Goal: Information Seeking & Learning: Find specific fact

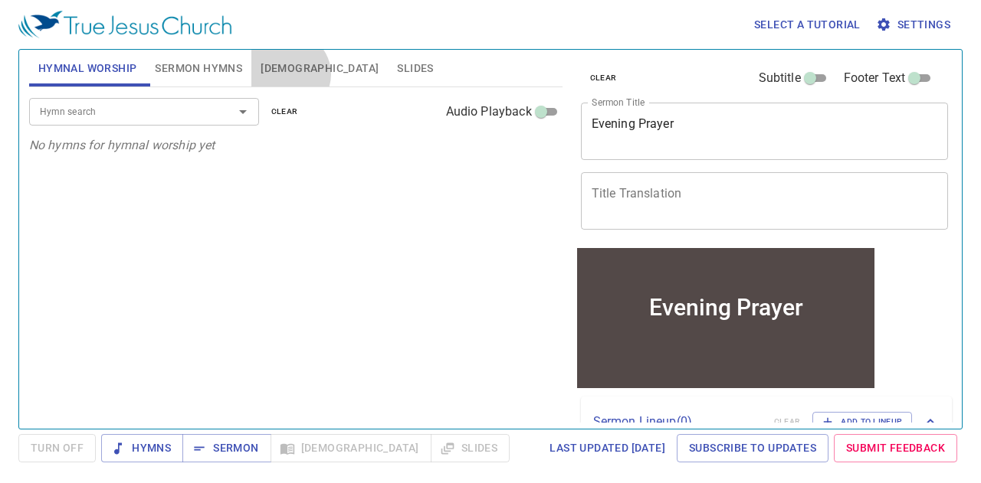
click at [287, 74] on span "Bible" at bounding box center [319, 68] width 118 height 19
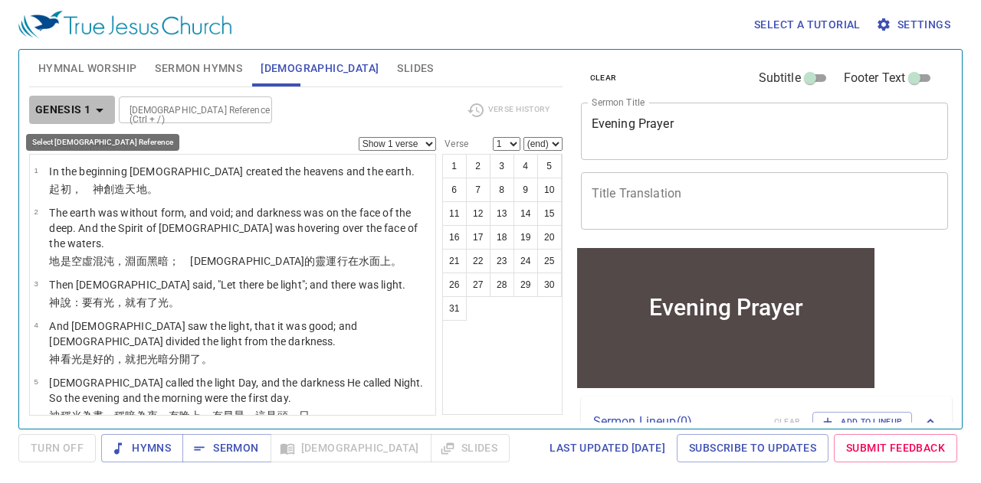
click at [87, 105] on b "Genesis 1" at bounding box center [63, 109] width 56 height 19
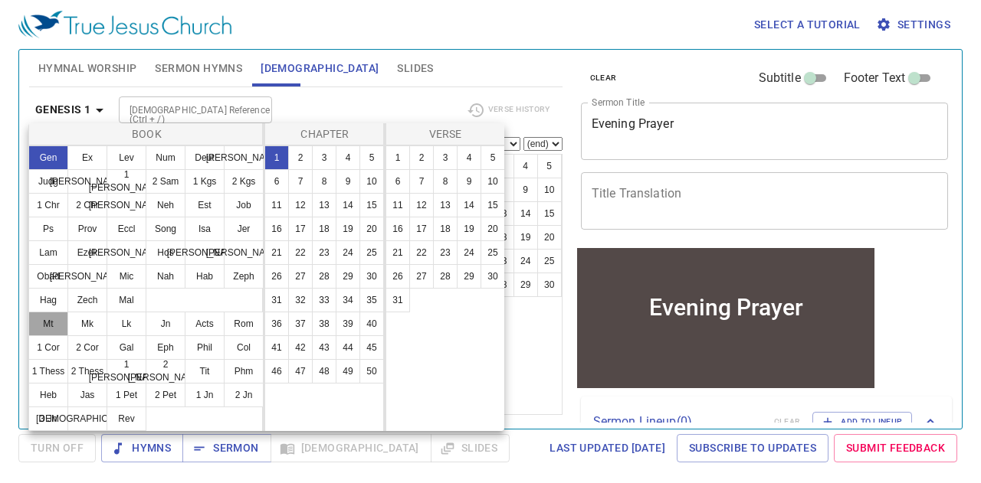
click at [59, 321] on button "Mt" at bounding box center [48, 324] width 40 height 25
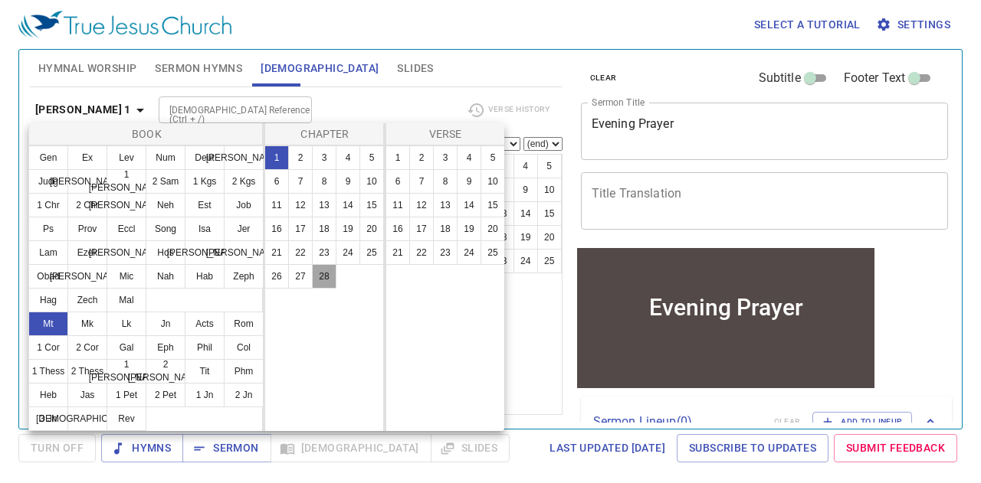
click at [327, 274] on button "28" at bounding box center [324, 276] width 25 height 25
click at [443, 223] on button "18" at bounding box center [445, 229] width 25 height 25
select select "18"
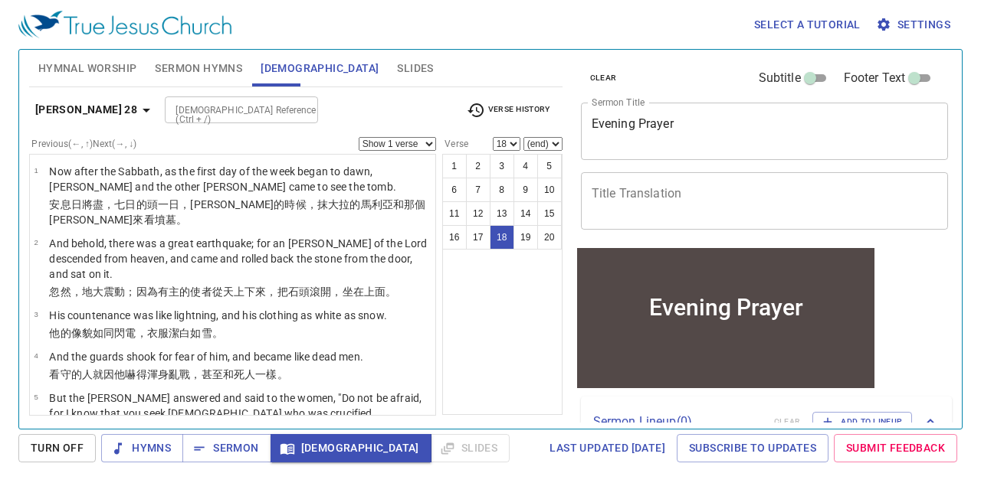
scroll to position [913, 0]
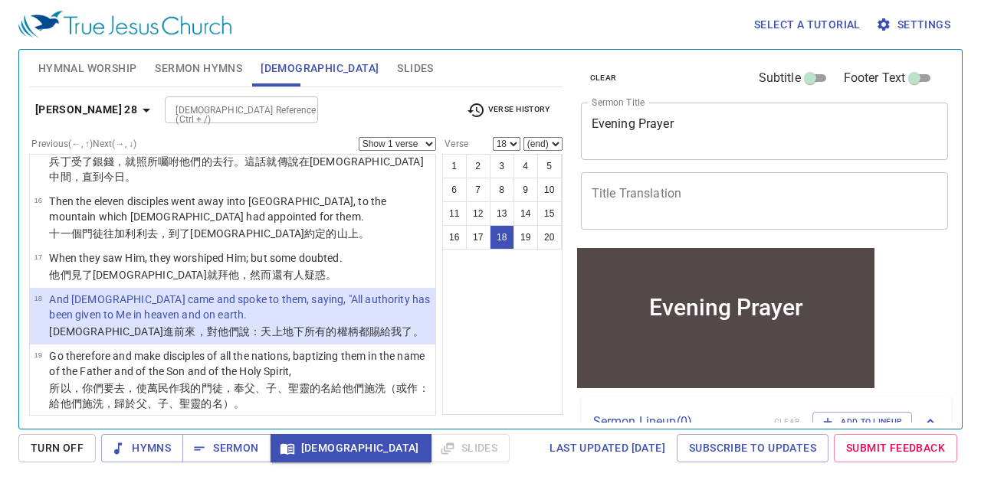
click at [416, 146] on select "Show 1 verse Show 2 verses Show 3 verses Show 4 verses Show 5 verses" at bounding box center [397, 144] width 77 height 14
click at [359, 137] on select "Show 1 verse Show 2 verses Show 3 verses Show 4 verses Show 5 verses" at bounding box center [397, 144] width 77 height 14
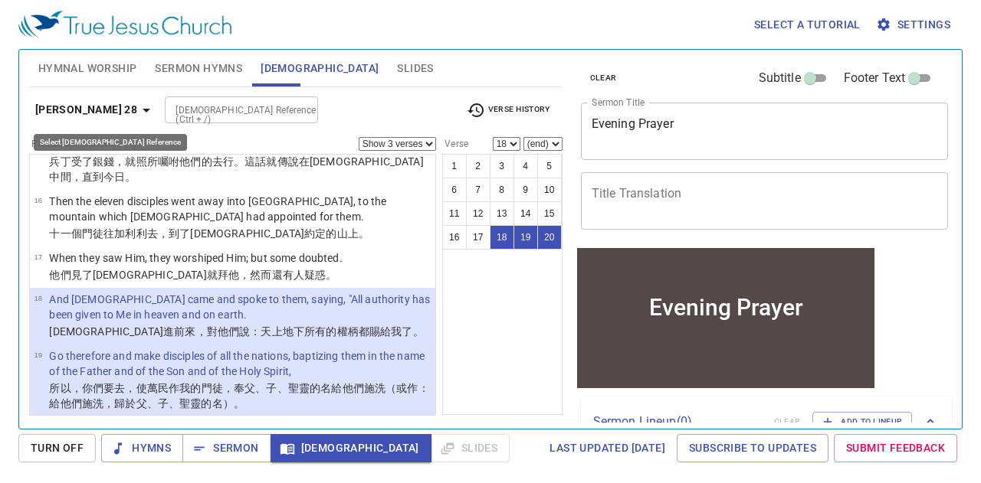
click at [61, 110] on b "[PERSON_NAME] 28" at bounding box center [86, 109] width 102 height 19
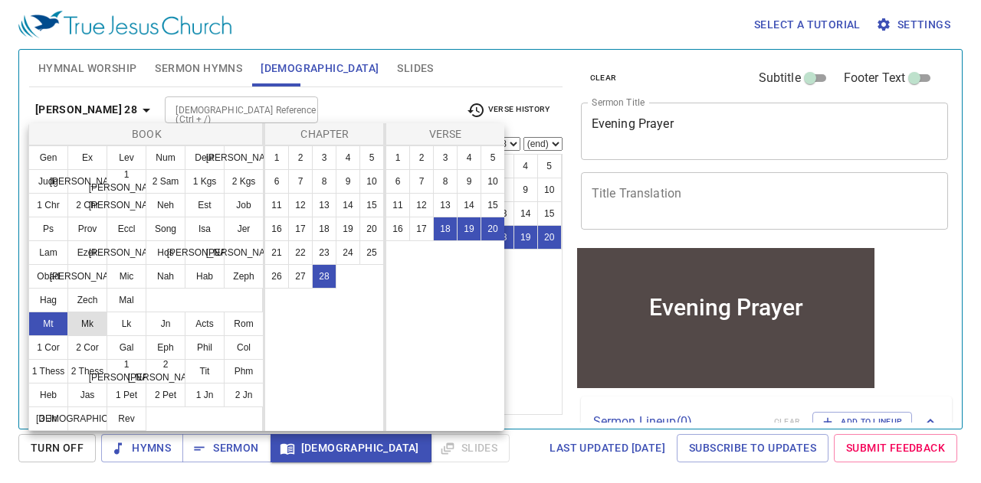
click at [87, 325] on button "Mk" at bounding box center [87, 324] width 40 height 25
select select "1"
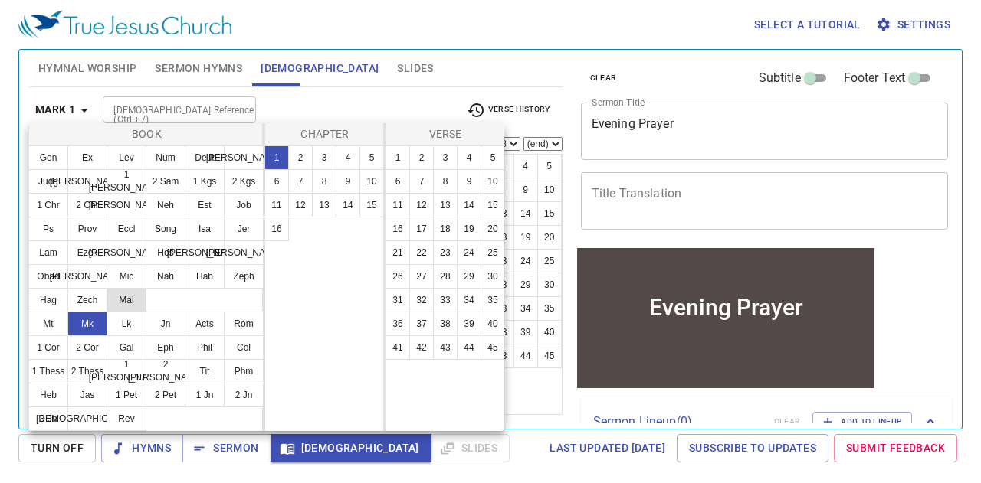
scroll to position [0, 0]
drag, startPoint x: 276, startPoint y: 234, endPoint x: 298, endPoint y: 232, distance: 22.3
click at [277, 234] on button "16" at bounding box center [276, 229] width 25 height 25
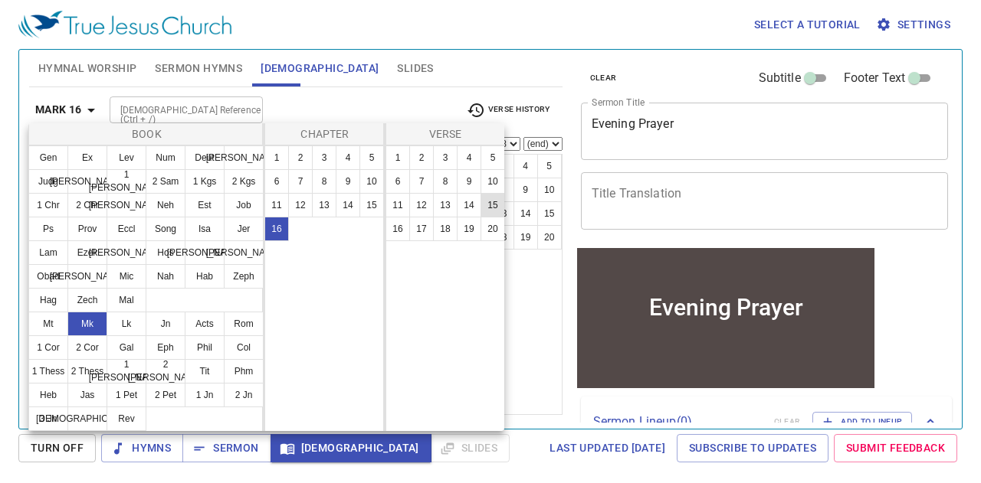
click at [489, 206] on button "15" at bounding box center [492, 205] width 25 height 25
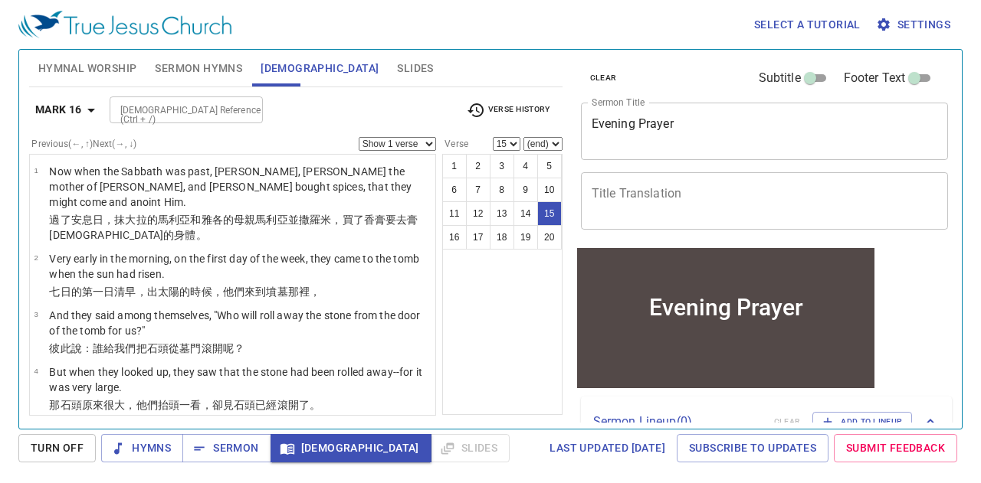
scroll to position [812, 0]
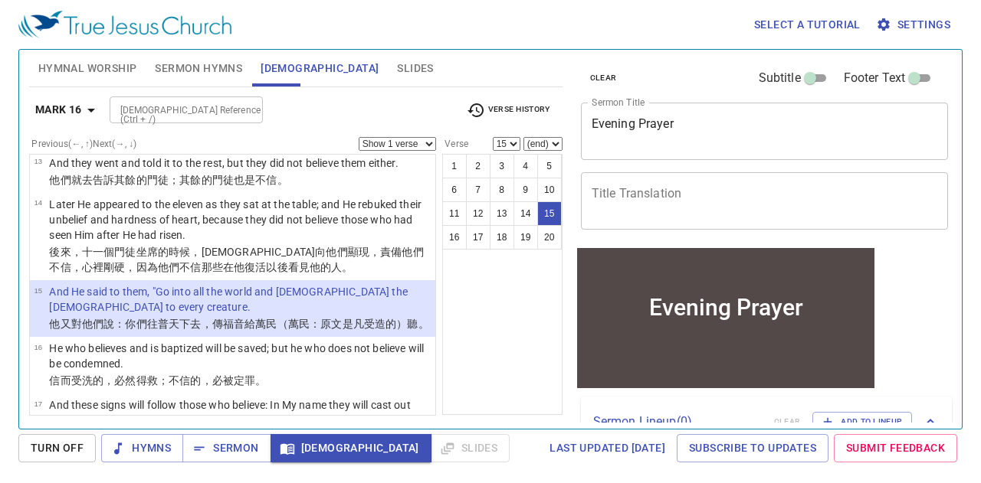
click at [483, 108] on icon "button" at bounding box center [475, 110] width 16 height 14
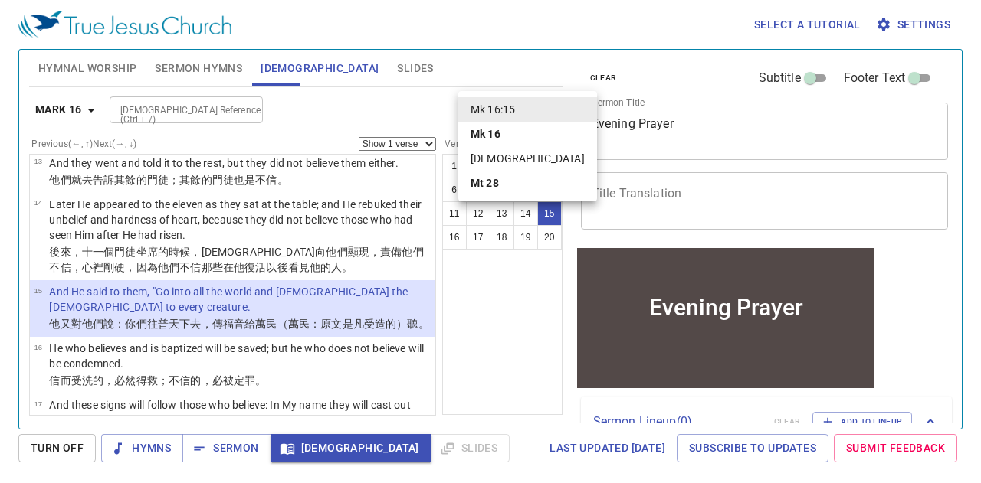
click at [504, 159] on li "[DEMOGRAPHIC_DATA]:18" at bounding box center [527, 158] width 139 height 25
select select "18"
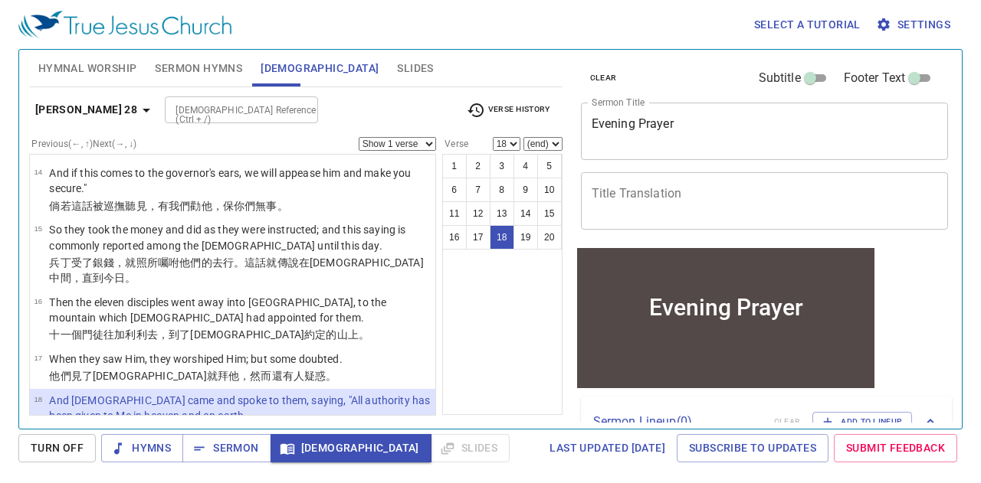
scroll to position [913, 0]
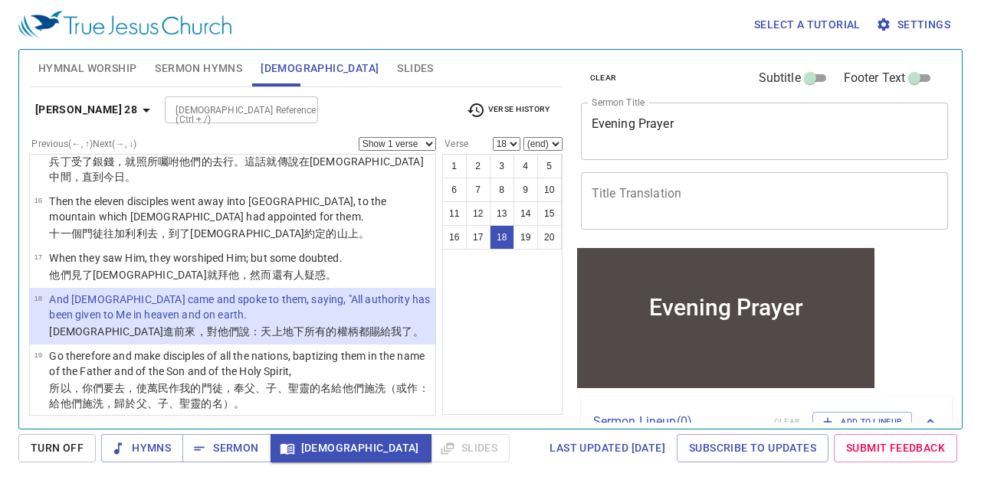
click at [394, 141] on select "Show 1 verse Show 2 verses Show 3 verses Show 4 verses Show 5 verses" at bounding box center [397, 144] width 77 height 14
click at [359, 137] on select "Show 1 verse Show 2 verses Show 3 verses Show 4 verses Show 5 verses" at bounding box center [397, 144] width 77 height 14
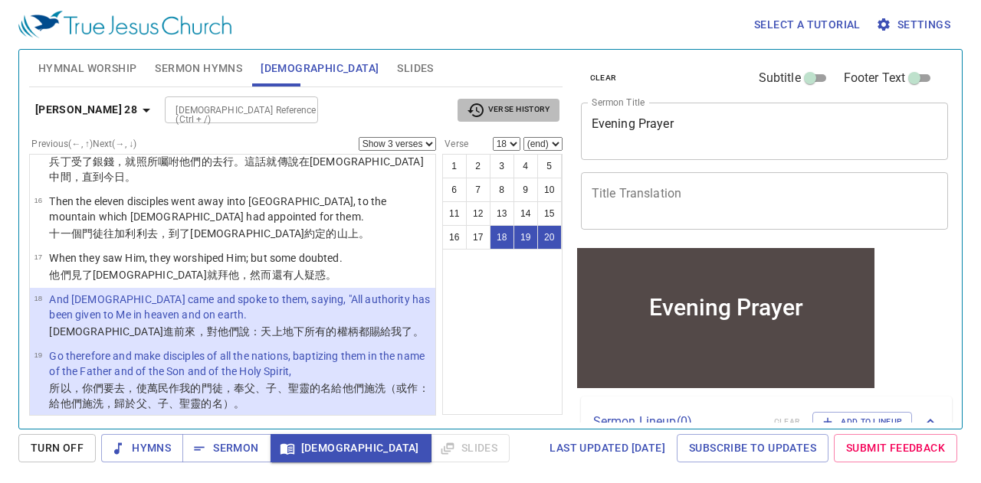
click at [469, 109] on icon "button" at bounding box center [476, 110] width 18 height 18
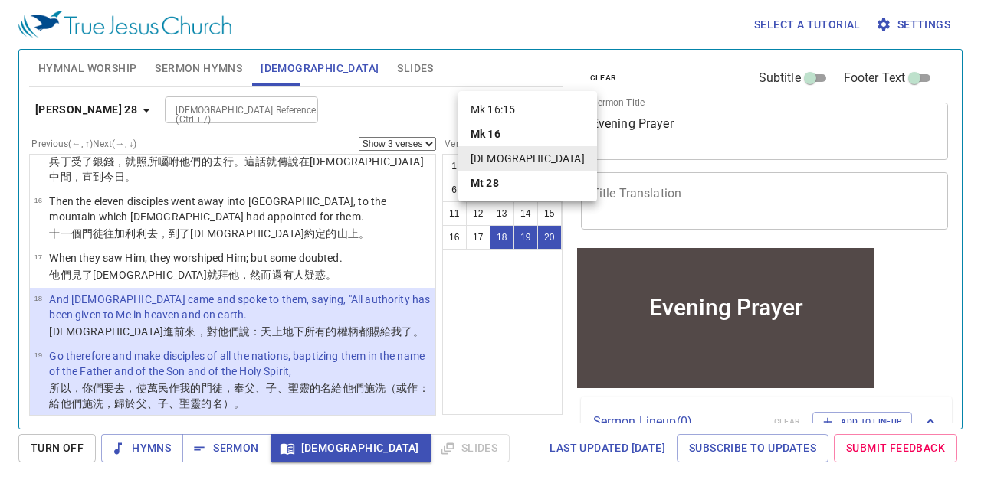
click at [421, 105] on div at bounding box center [490, 241] width 981 height 483
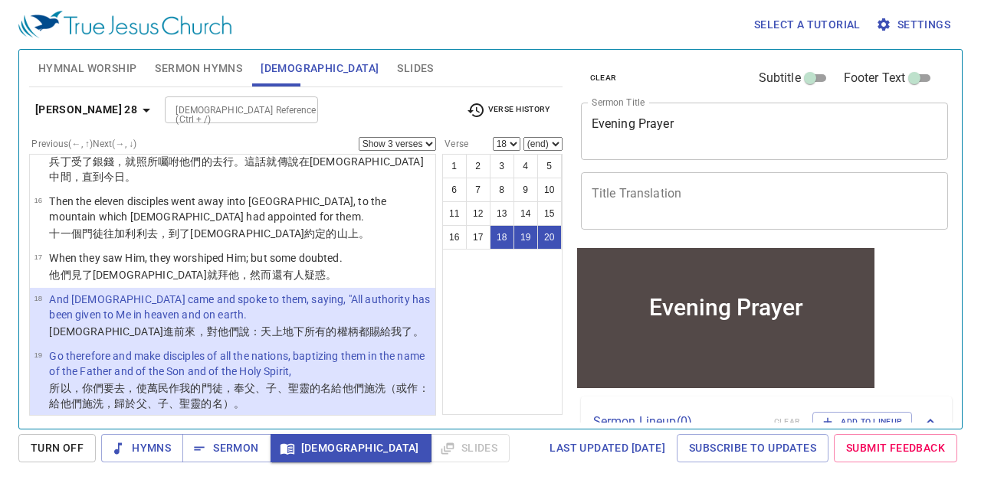
click at [424, 143] on select "Show 1 verse Show 2 verses Show 3 verses Show 4 verses Show 5 verses" at bounding box center [397, 144] width 77 height 14
click at [88, 110] on b "[PERSON_NAME] 28" at bounding box center [86, 109] width 102 height 19
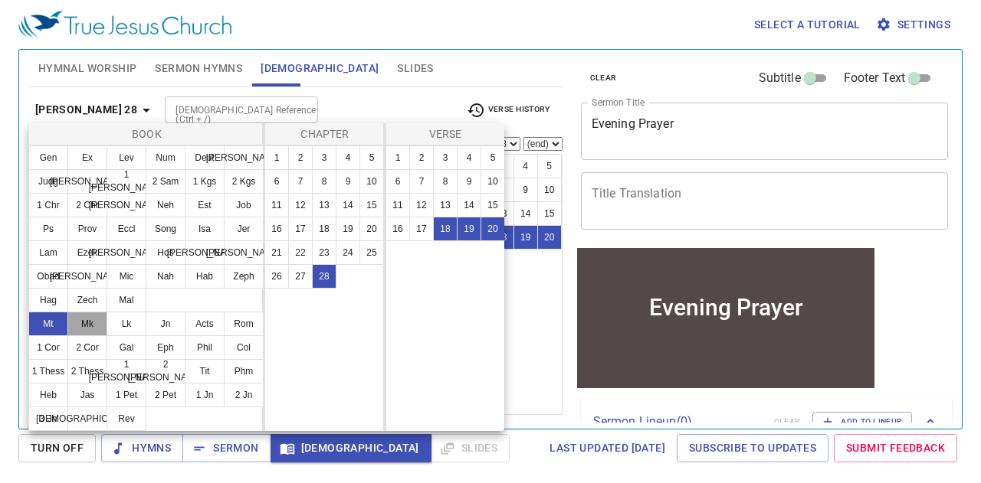
click at [82, 323] on button "Mk" at bounding box center [87, 324] width 40 height 25
select select "1"
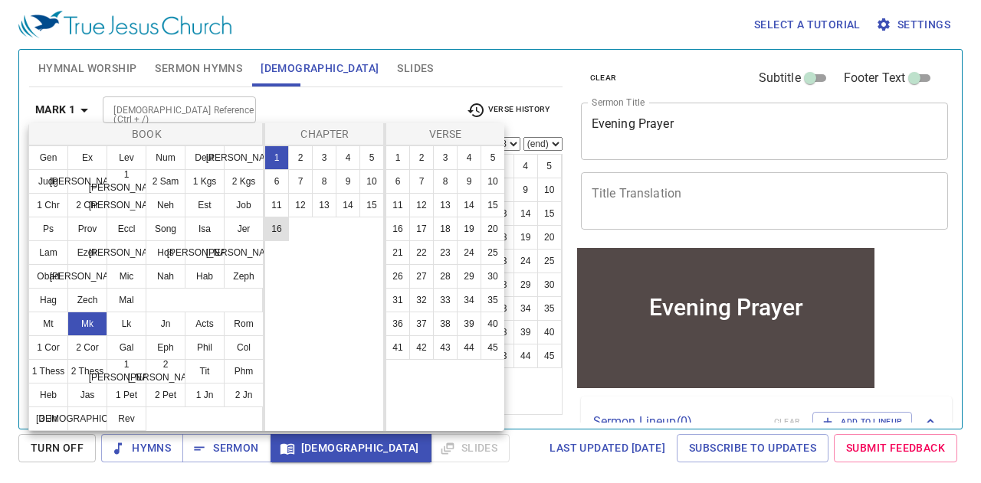
click at [287, 233] on button "16" at bounding box center [276, 229] width 25 height 25
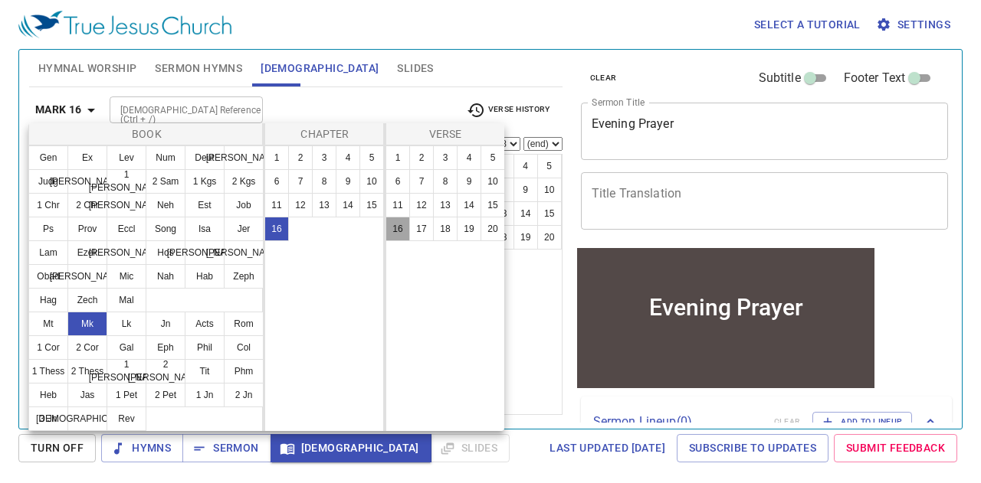
click at [405, 230] on button "16" at bounding box center [397, 229] width 25 height 25
select select "16"
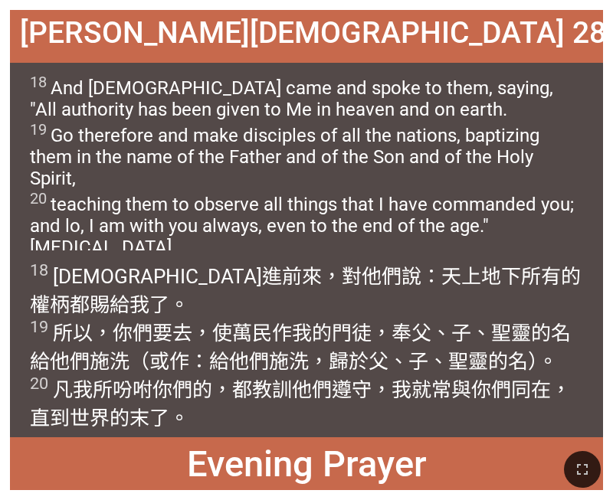
drag, startPoint x: 589, startPoint y: 476, endPoint x: 1156, endPoint y: 607, distance: 581.9
click at [589, 477] on icon "button" at bounding box center [582, 469] width 18 height 18
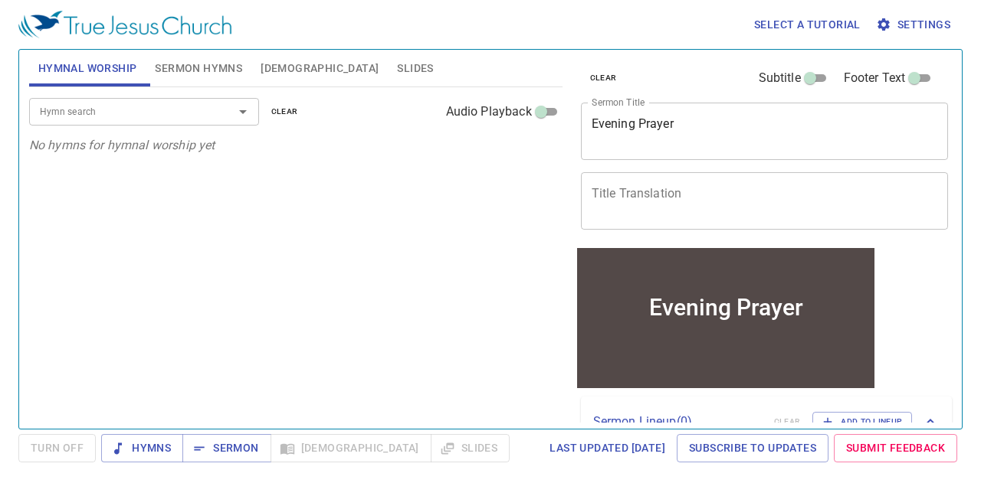
click at [269, 68] on span "[DEMOGRAPHIC_DATA]" at bounding box center [319, 68] width 118 height 19
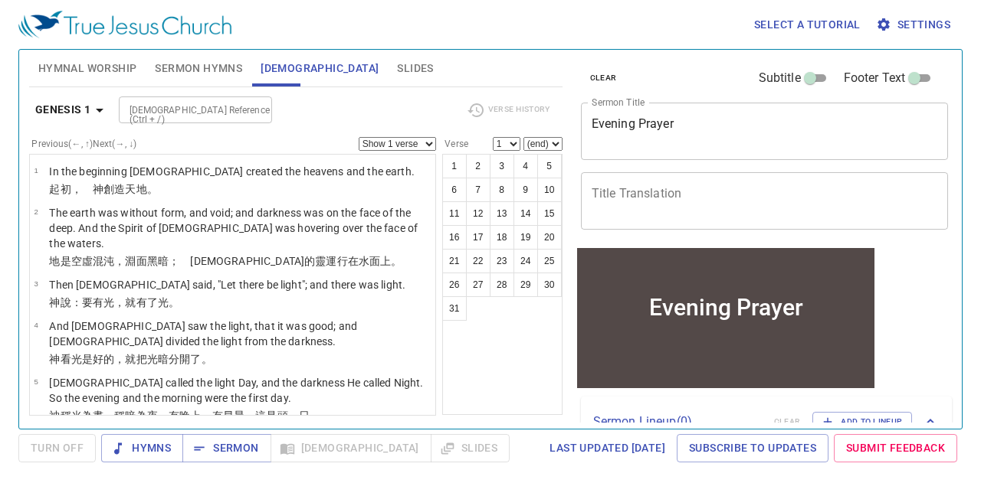
click at [490, 105] on div "Verse History" at bounding box center [507, 110] width 101 height 23
click at [199, 113] on input "[DEMOGRAPHIC_DATA] Reference (Ctrl + /)" at bounding box center [182, 110] width 119 height 18
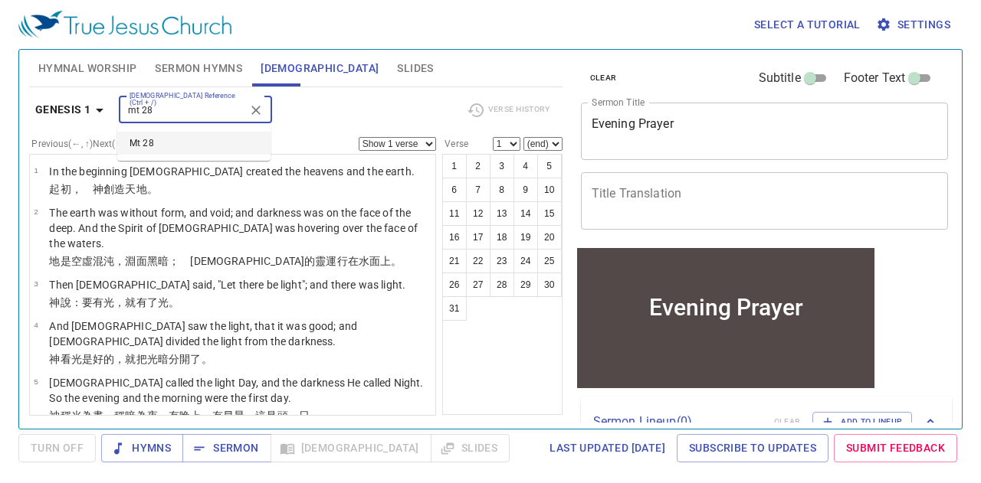
type input "mt 28"
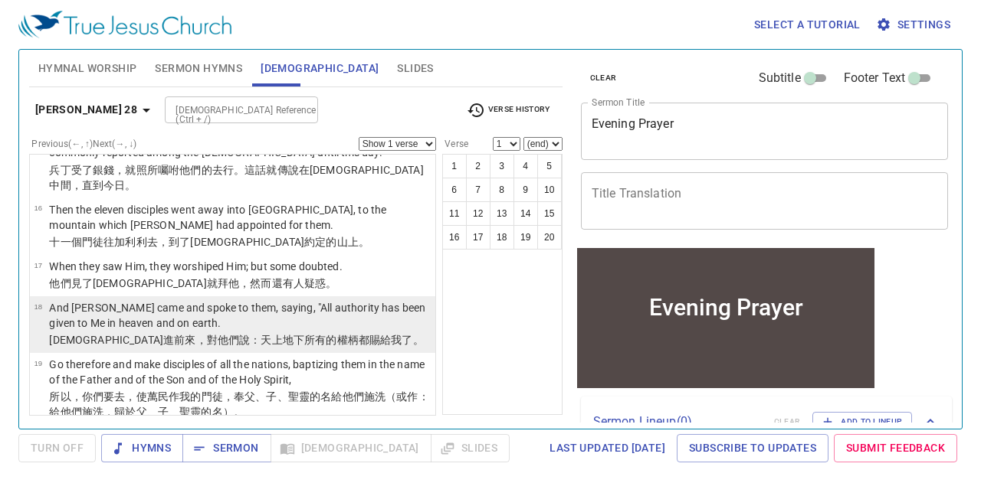
scroll to position [945, 0]
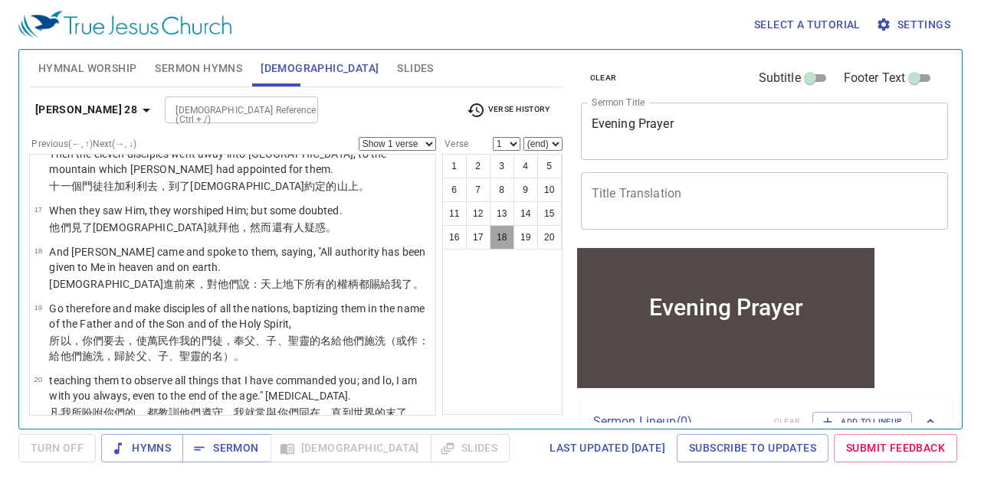
click at [510, 237] on button "18" at bounding box center [502, 237] width 25 height 25
select select "18"
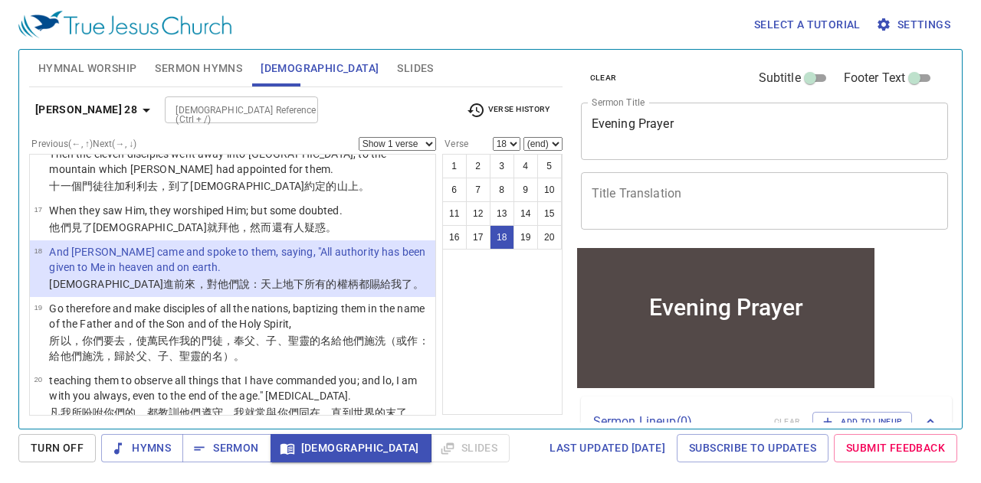
click at [401, 140] on select "Show 1 verse Show 2 verses Show 3 verses Show 4 verses Show 5 verses" at bounding box center [397, 144] width 77 height 14
click at [359, 137] on select "Show 1 verse Show 2 verses Show 3 verses Show 4 verses Show 5 verses" at bounding box center [397, 144] width 77 height 14
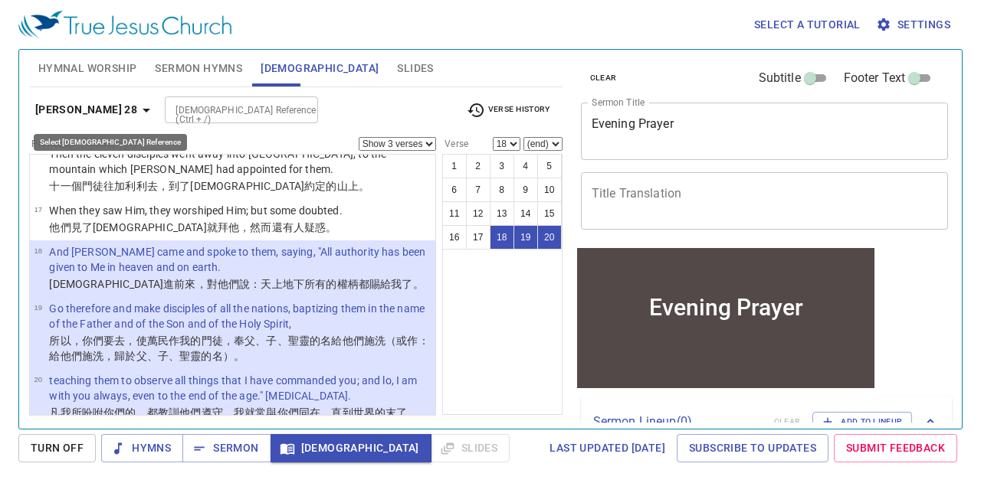
click at [88, 108] on b "[PERSON_NAME] 28" at bounding box center [86, 109] width 102 height 19
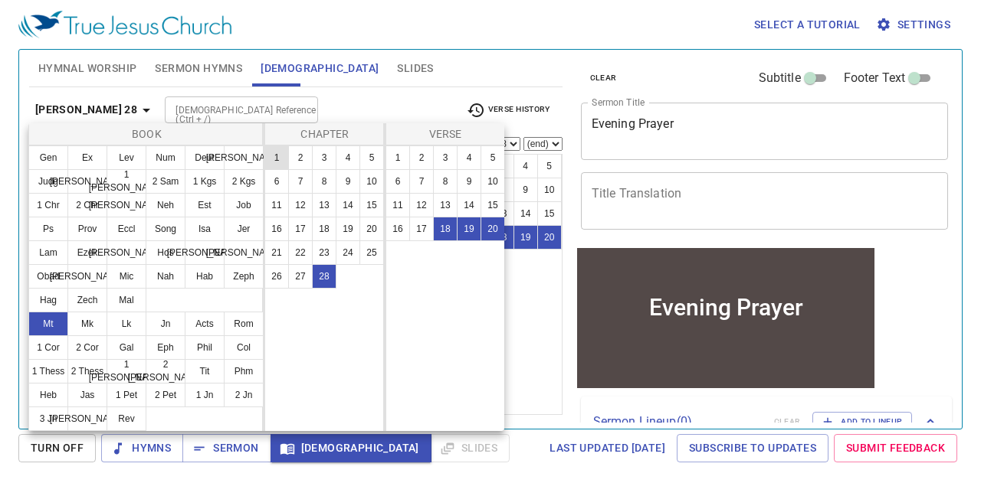
click at [270, 159] on button "1" at bounding box center [276, 158] width 25 height 25
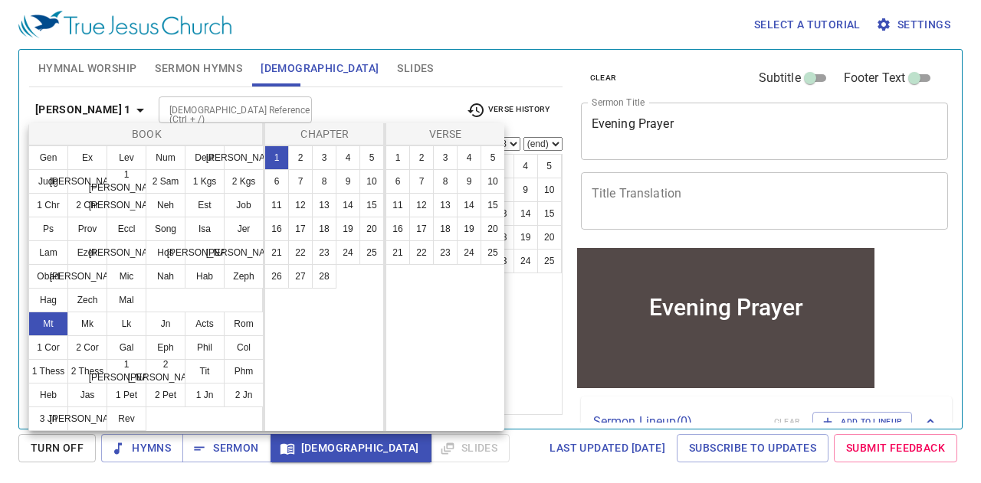
select select "1"
click at [393, 256] on button "21" at bounding box center [397, 253] width 25 height 25
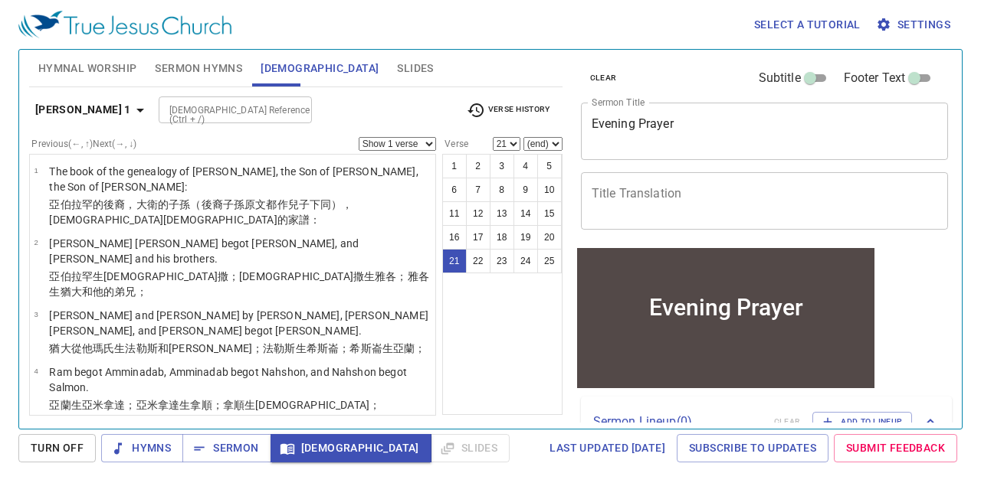
scroll to position [1076, 0]
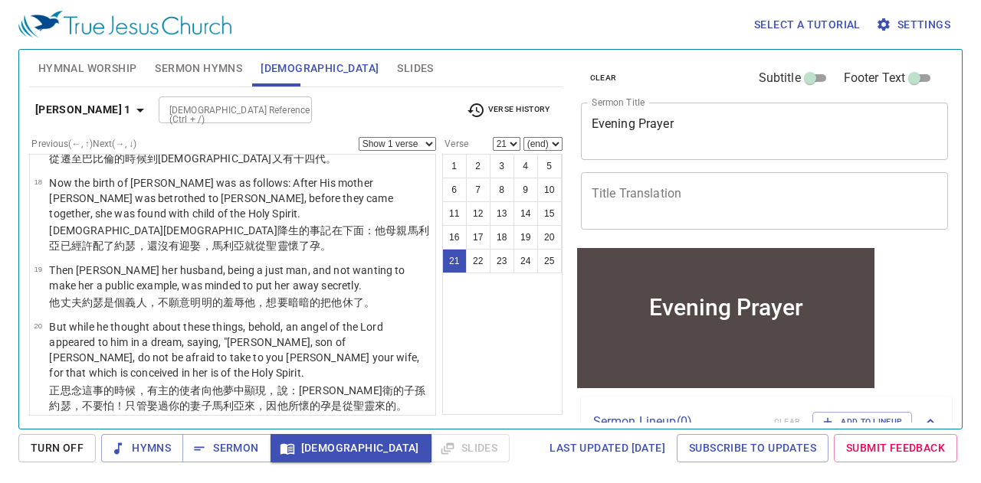
click at [81, 123] on div "[DEMOGRAPHIC_DATA] 1 [DEMOGRAPHIC_DATA] Reference (Ctrl + /) [DEMOGRAPHIC_DATA]…" at bounding box center [295, 116] width 533 height 42
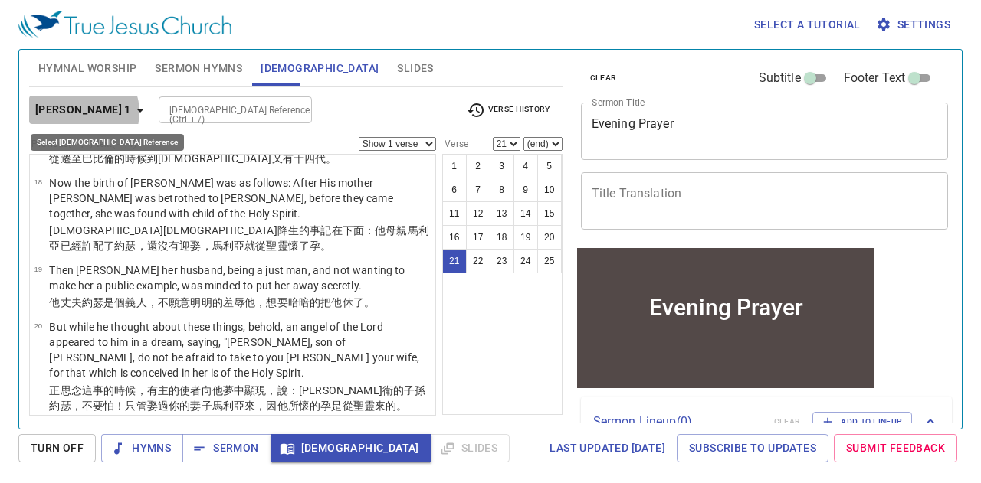
click at [83, 112] on b "[PERSON_NAME] 1" at bounding box center [83, 109] width 96 height 19
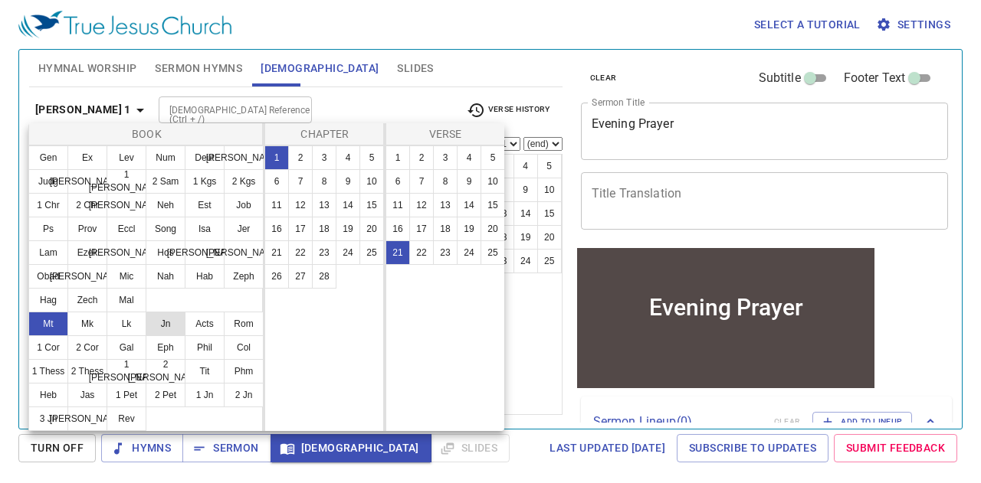
click at [159, 324] on button "Jn" at bounding box center [166, 324] width 40 height 25
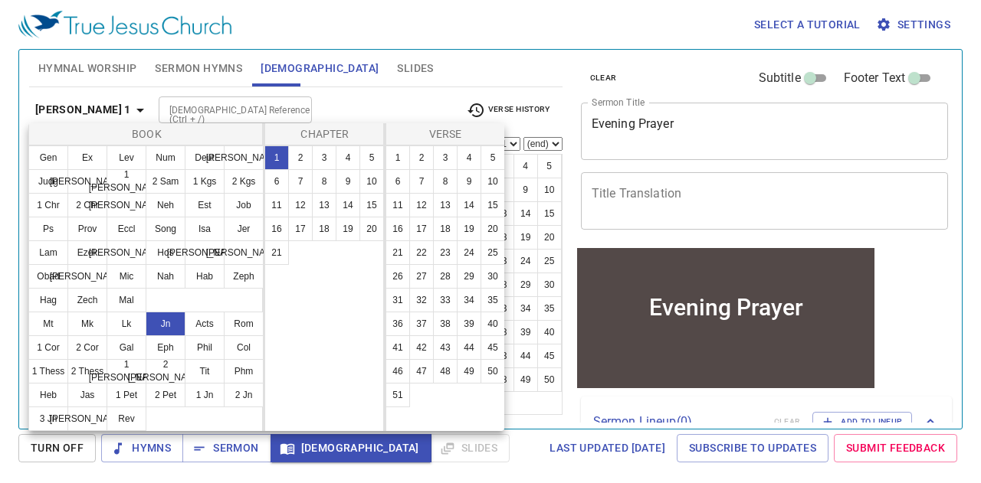
scroll to position [0, 0]
click at [351, 208] on button "14" at bounding box center [348, 205] width 25 height 25
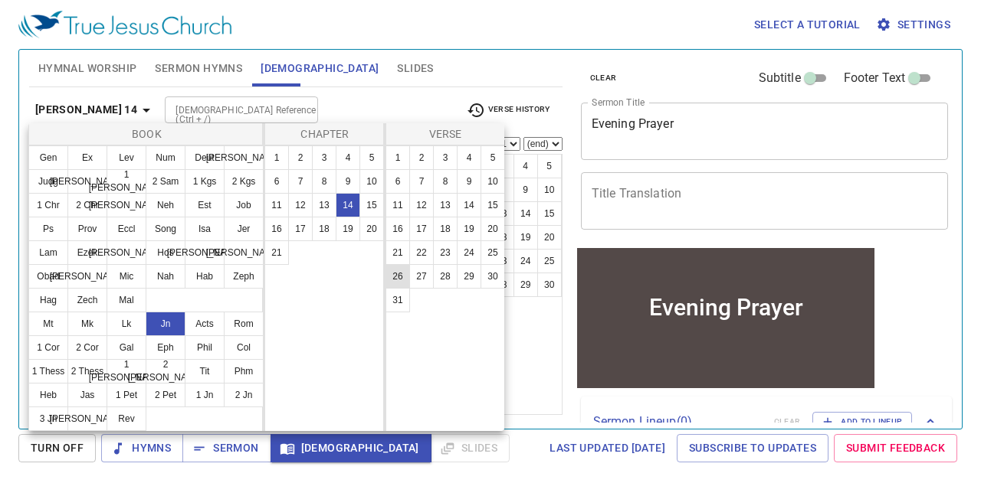
click at [400, 277] on button "26" at bounding box center [397, 276] width 25 height 25
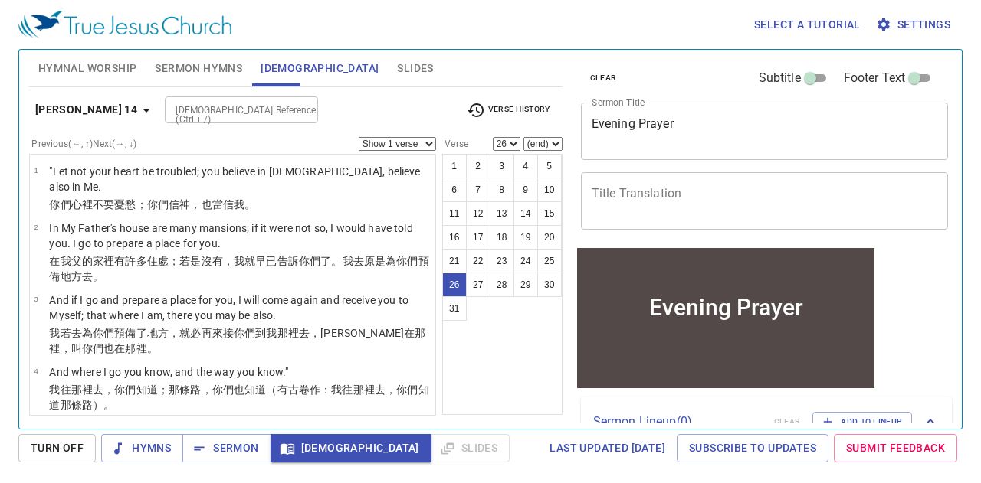
scroll to position [1505, 0]
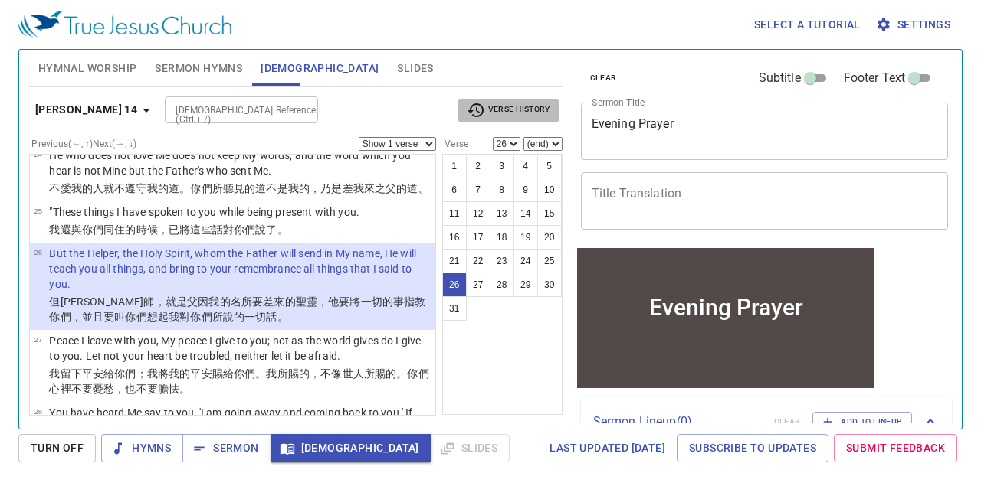
click at [518, 114] on span "Verse History" at bounding box center [508, 110] width 83 height 18
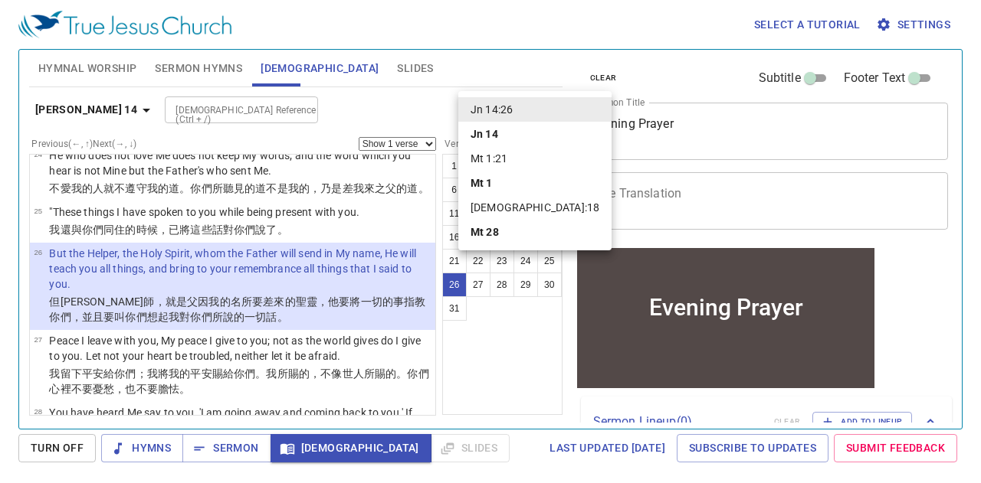
click at [496, 213] on li "[DEMOGRAPHIC_DATA]:18" at bounding box center [534, 207] width 153 height 25
select select "18"
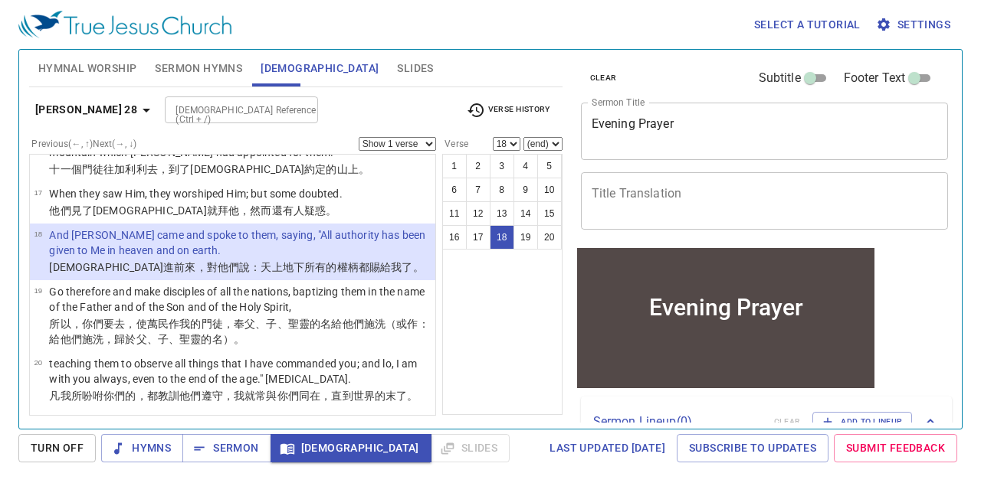
scroll to position [945, 0]
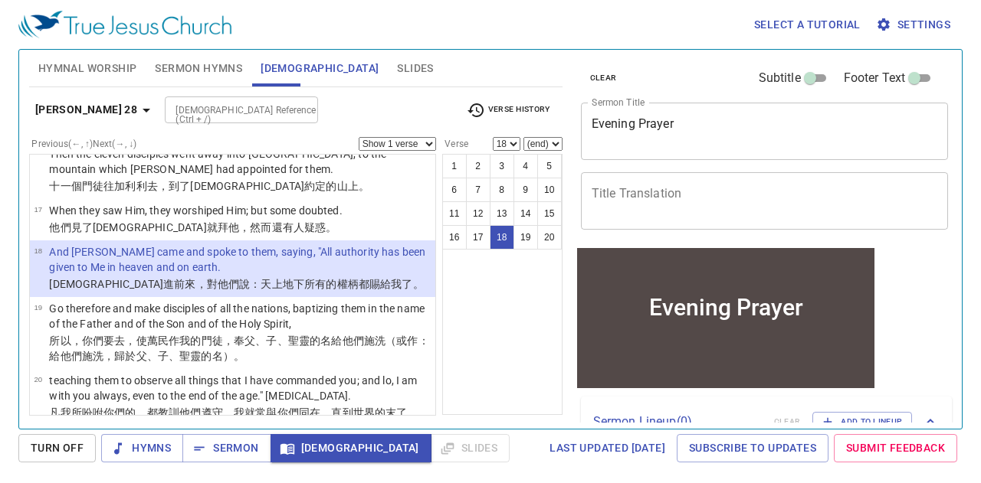
click at [423, 140] on select "Show 1 verse Show 2 verses Show 3 verses Show 4 verses Show 5 verses" at bounding box center [397, 144] width 77 height 14
select select "3"
click at [359, 137] on select "Show 1 verse Show 2 verses Show 3 verses Show 4 verses Show 5 verses" at bounding box center [397, 144] width 77 height 14
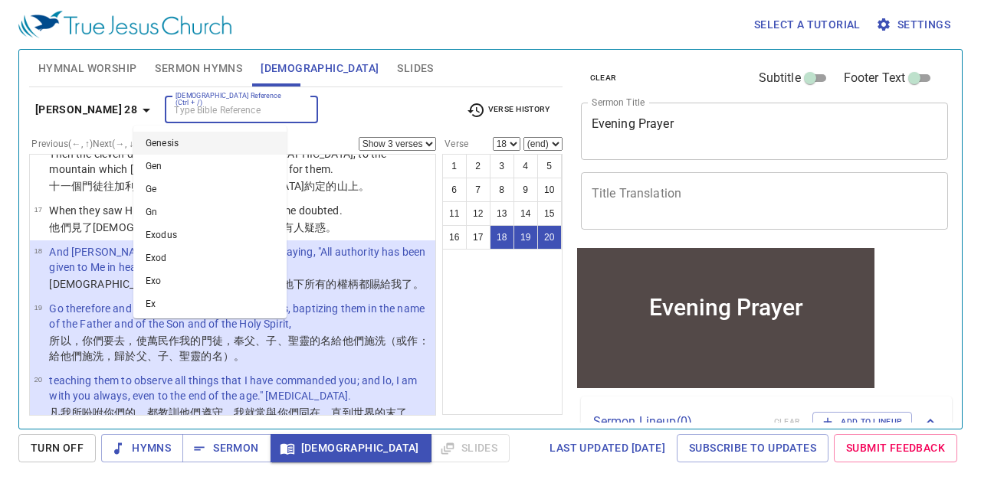
click at [185, 110] on input "[DEMOGRAPHIC_DATA] Reference (Ctrl + /)" at bounding box center [228, 110] width 119 height 18
click at [334, 119] on div "[DEMOGRAPHIC_DATA] Reference (Ctrl + /) [DEMOGRAPHIC_DATA] Reference (Ctrl + /)" at bounding box center [310, 110] width 290 height 27
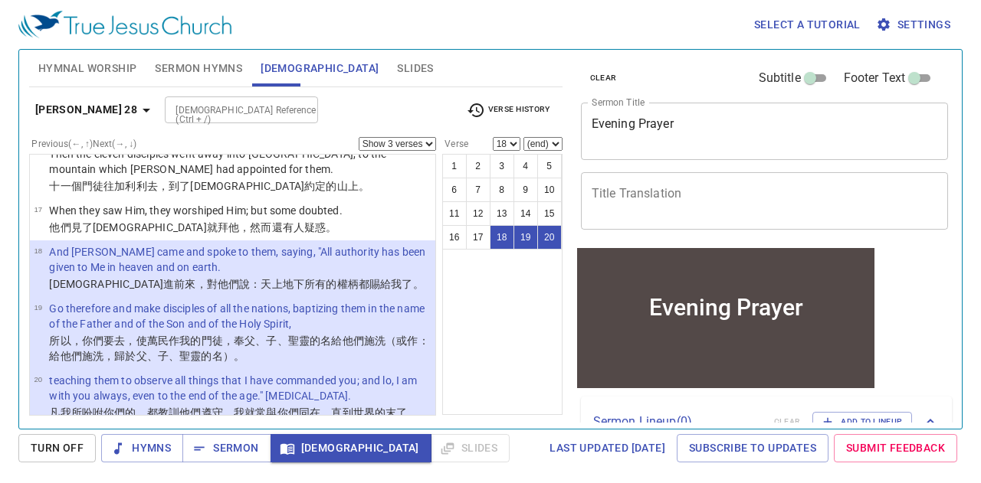
click at [343, 113] on div "[DEMOGRAPHIC_DATA] Reference (Ctrl + /) [DEMOGRAPHIC_DATA] Reference (Ctrl + /)" at bounding box center [310, 110] width 290 height 27
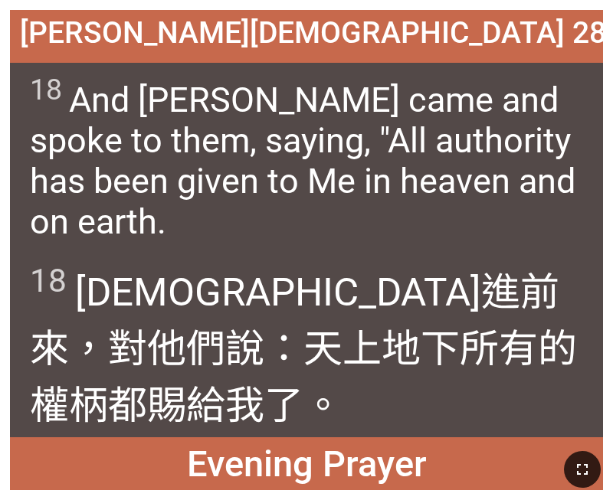
click at [583, 467] on icon "button" at bounding box center [582, 469] width 18 height 18
